Goal: Obtain resource: Download file/media

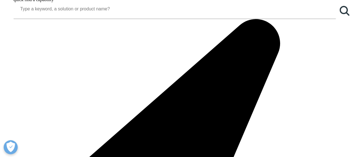
scroll to position [535, 0]
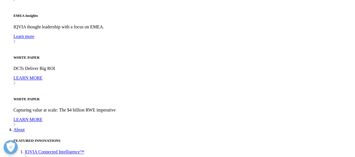
scroll to position [1426, 0]
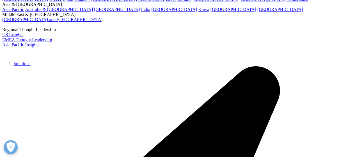
scroll to position [82, 0]
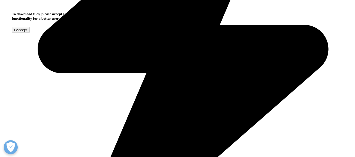
scroll to position [290, 0]
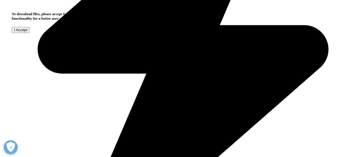
click at [29, 33] on input "I Accept" at bounding box center [21, 30] width 18 height 6
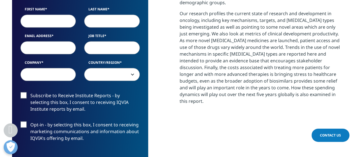
scroll to position [281, 0]
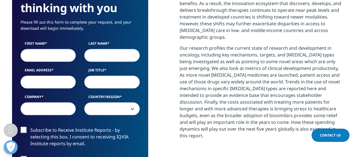
click at [49, 51] on input "First Name" at bounding box center [48, 55] width 56 height 13
type input "[PERSON_NAME]"
type input "Zunhammer"
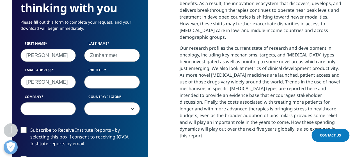
scroll to position [0, 34]
type input "[PERSON_NAME][EMAIL_ADDRESS][DOMAIN_NAME]"
type input "BI Manager"
type input "Takeda Oncology"
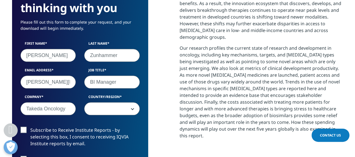
click at [106, 110] on span at bounding box center [111, 108] width 55 height 13
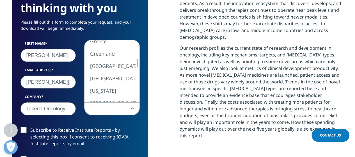
select select "[GEOGRAPHIC_DATA]"
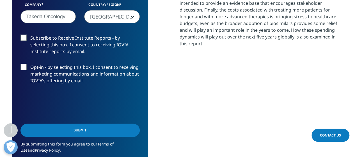
scroll to position [373, 0]
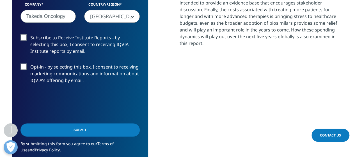
click at [22, 67] on label "Opt-in - by selecting this box, I consent to receiving marketing communications…" at bounding box center [79, 74] width 119 height 23
click at [30, 63] on input "Opt-in - by selecting this box, I consent to receiving marketing communications…" at bounding box center [30, 63] width 0 height 0
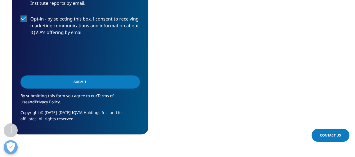
scroll to position [421, 0]
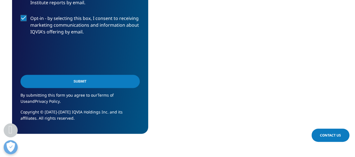
click at [84, 80] on input "Submit" at bounding box center [79, 81] width 119 height 13
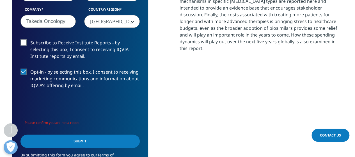
scroll to position [404, 0]
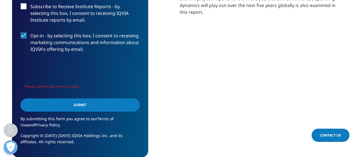
click at [79, 106] on input "Submit" at bounding box center [79, 104] width 119 height 13
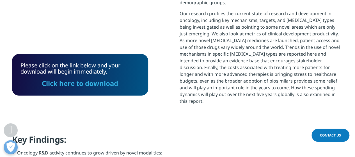
scroll to position [294, 0]
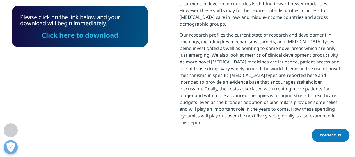
click at [80, 33] on link "Click here to download" at bounding box center [80, 34] width 76 height 9
